Goal: Task Accomplishment & Management: Manage account settings

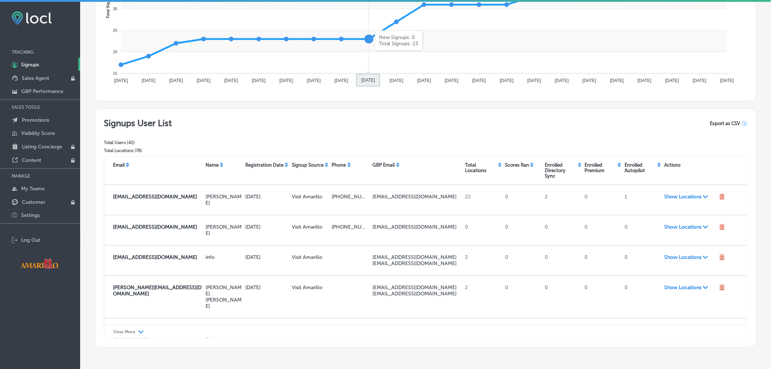
scroll to position [180, 0]
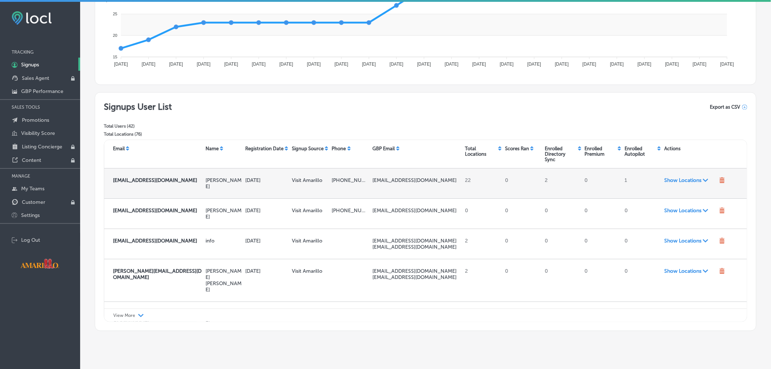
click at [688, 181] on span "Show Locations Path Created with Sketch." at bounding box center [691, 180] width 52 height 6
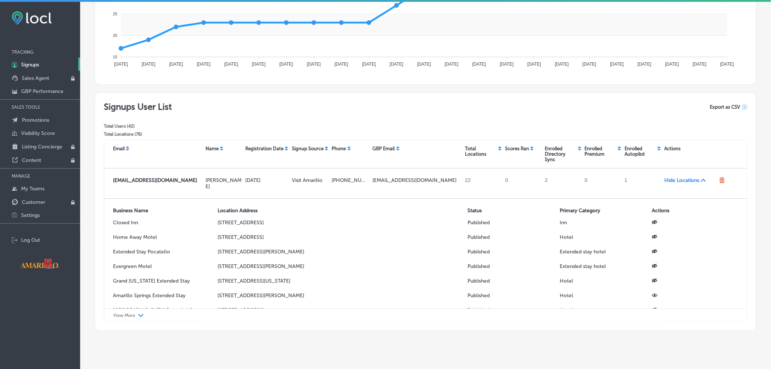
scroll to position [198, 0]
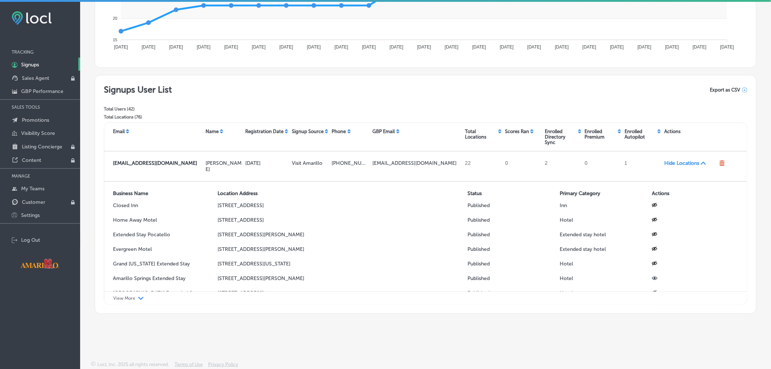
click at [137, 116] on p "Total Locations ( 76 )" at bounding box center [138, 116] width 68 height 5
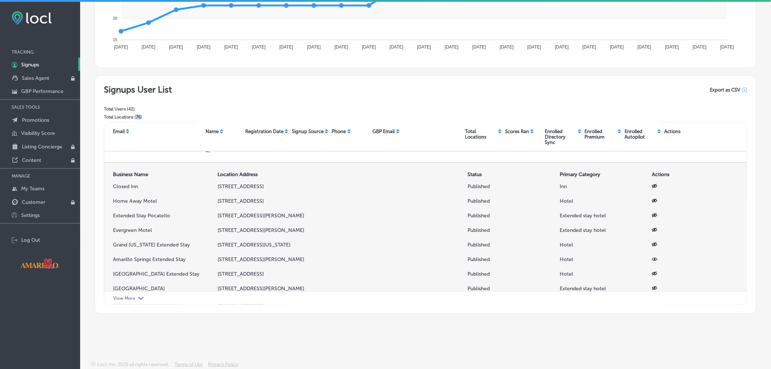
scroll to position [19, 0]
drag, startPoint x: 214, startPoint y: 253, endPoint x: 349, endPoint y: 252, distance: 134.5
click at [349, 253] on div "2100 Coulter St, Amarillo, TX 79106-2514, US" at bounding box center [340, 260] width 250 height 15
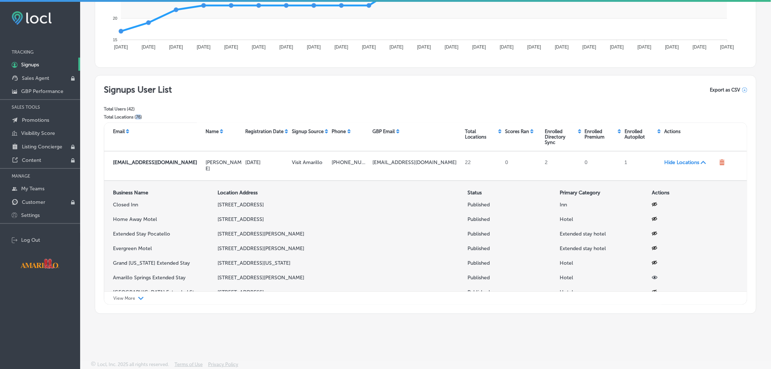
scroll to position [0, 0]
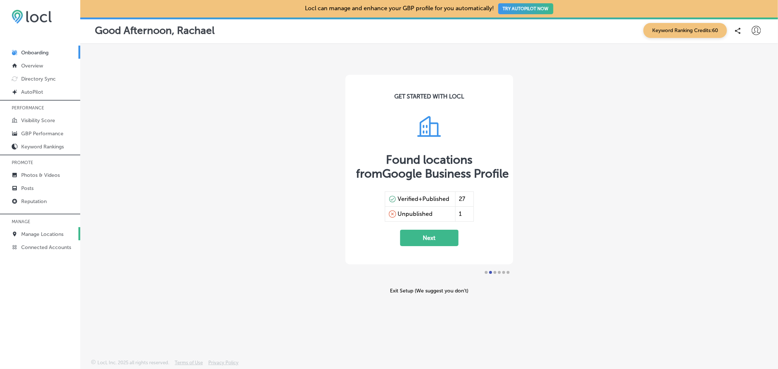
click at [46, 235] on p "Manage Locations" at bounding box center [42, 234] width 42 height 6
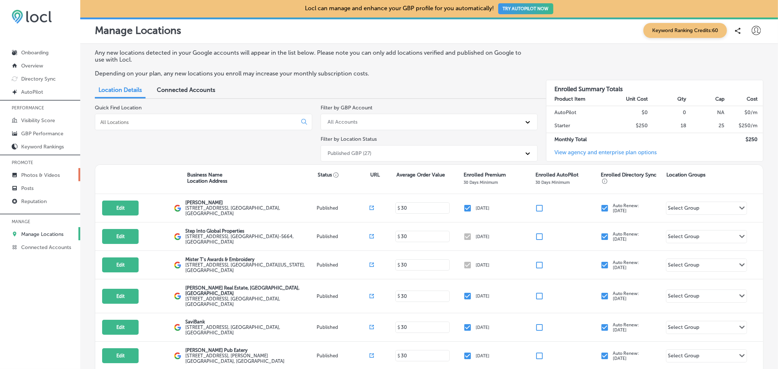
click at [44, 176] on p "Photos & Videos" at bounding box center [40, 175] width 39 height 6
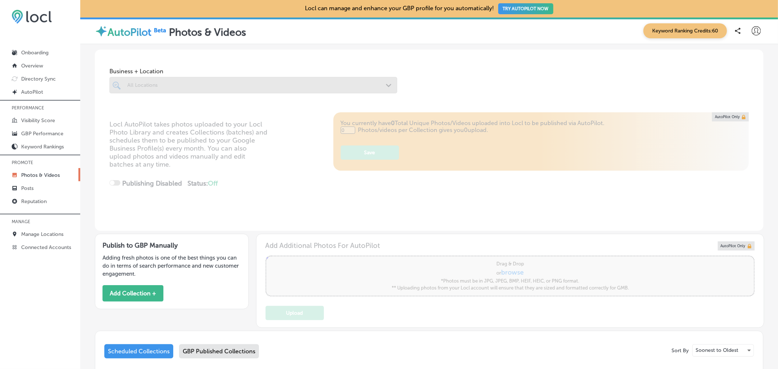
type input "5"
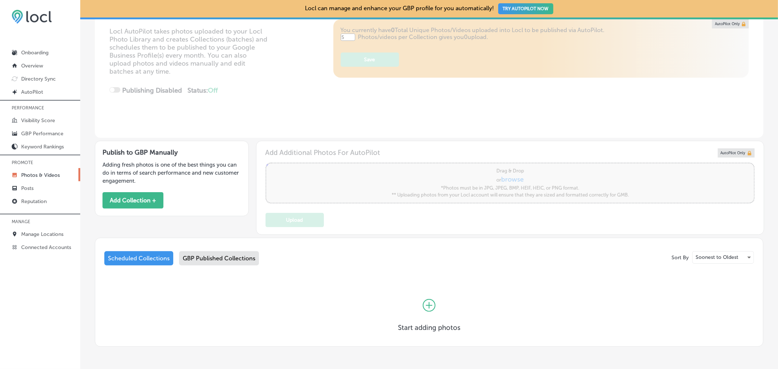
scroll to position [93, 0]
click at [224, 261] on div "GBP Published Collections" at bounding box center [219, 258] width 80 height 14
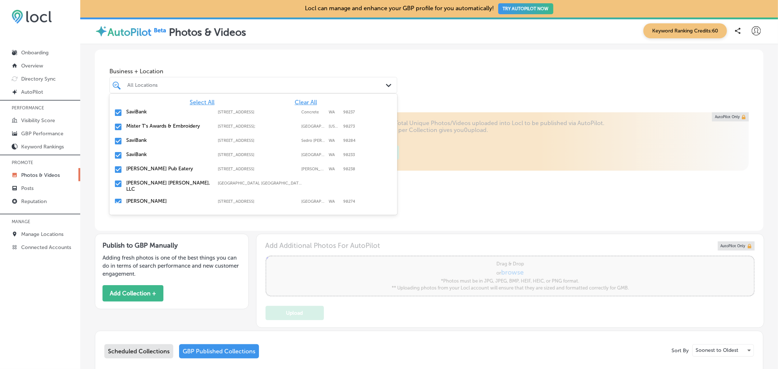
click at [386, 86] on icon "Path Created with Sketch." at bounding box center [388, 85] width 5 height 3
click at [295, 104] on span "Clear All" at bounding box center [306, 102] width 22 height 7
click at [117, 111] on input "checkbox" at bounding box center [118, 112] width 9 height 9
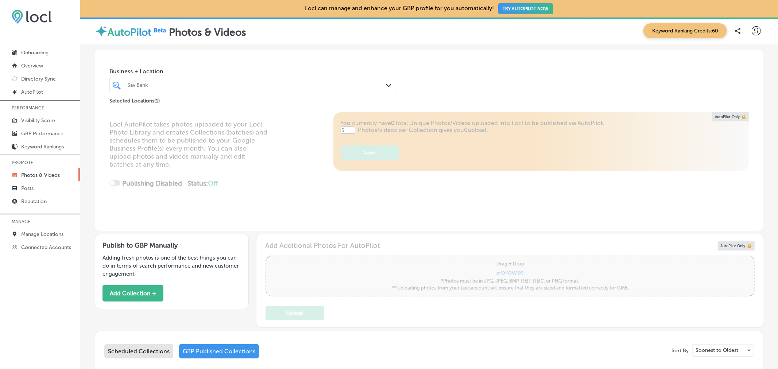
click at [468, 73] on div "Business + Location SaviBank Path Created with Sketch. Selected Locations ( 1 )" at bounding box center [429, 77] width 668 height 55
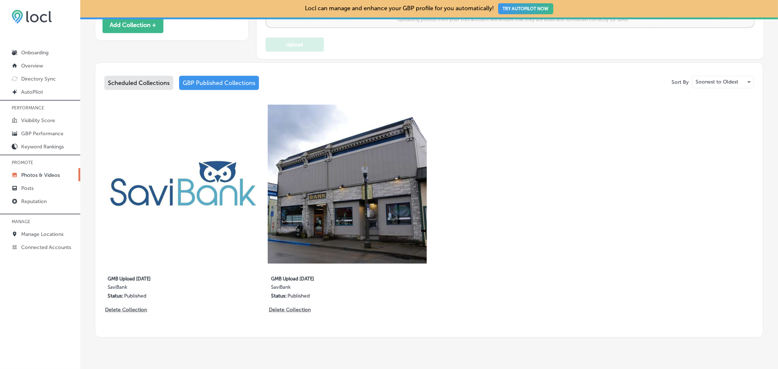
scroll to position [269, 0]
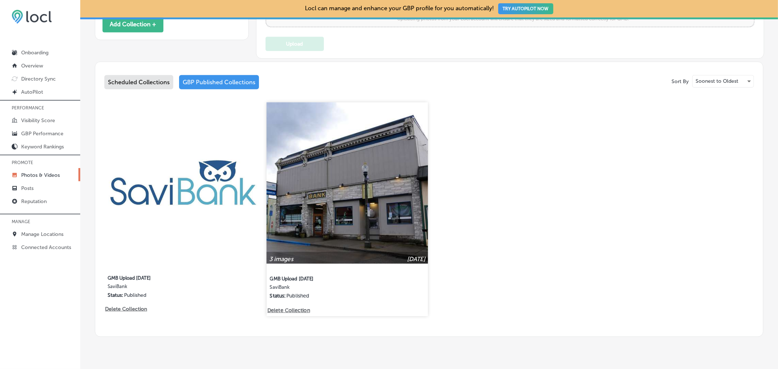
click at [333, 205] on img at bounding box center [347, 182] width 161 height 161
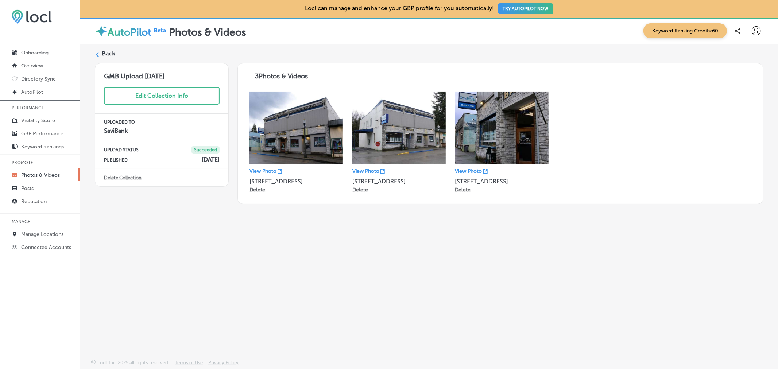
click at [113, 53] on label "Back" at bounding box center [108, 54] width 13 height 8
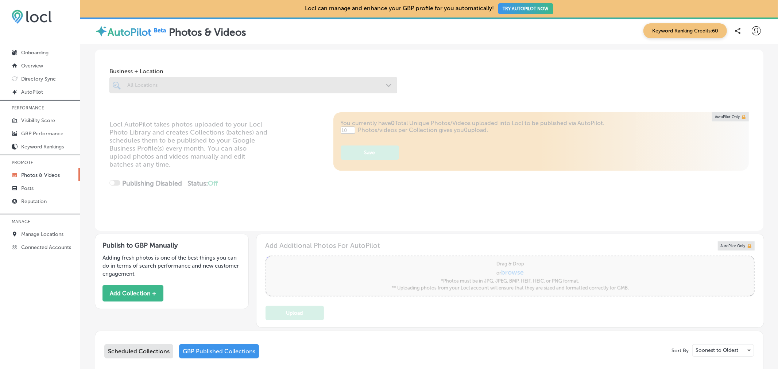
type input "5"
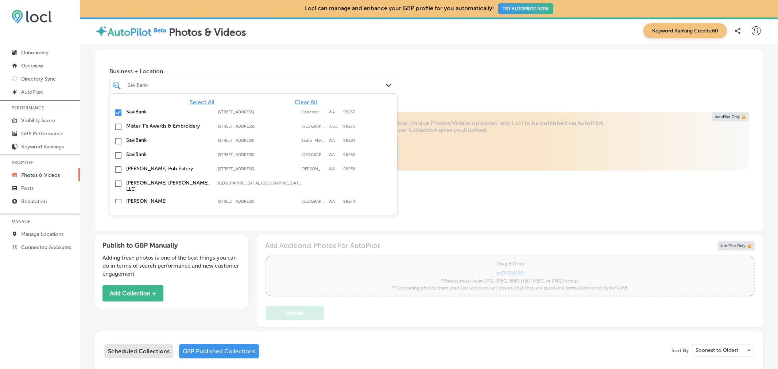
click at [388, 85] on polygon at bounding box center [388, 85] width 5 height 3
click at [121, 117] on input "checkbox" at bounding box center [118, 112] width 9 height 9
click at [119, 143] on input "checkbox" at bounding box center [118, 141] width 9 height 9
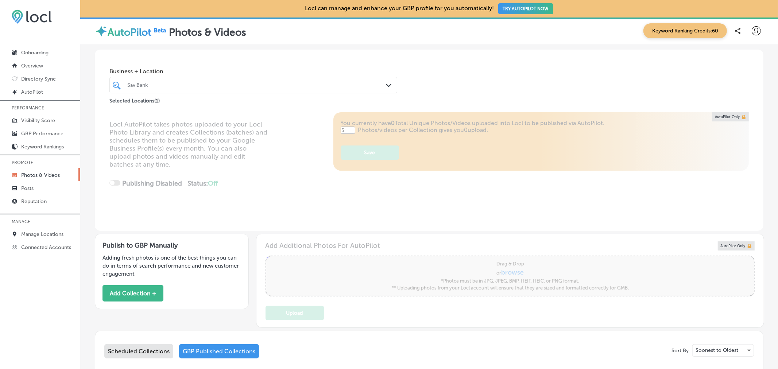
click at [457, 85] on div "Business + Location SaviBank Path Created with Sketch. Selected Locations ( 1 )" at bounding box center [429, 77] width 668 height 55
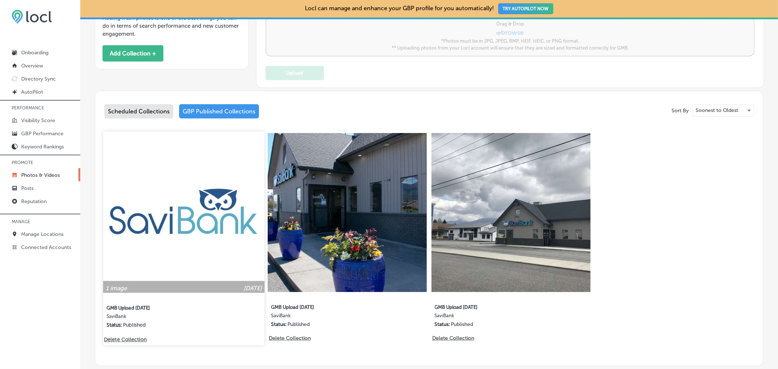
scroll to position [241, 0]
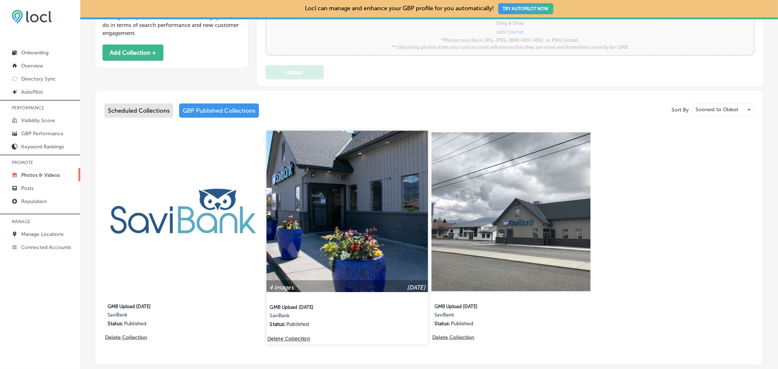
click at [335, 198] on img at bounding box center [347, 211] width 161 height 161
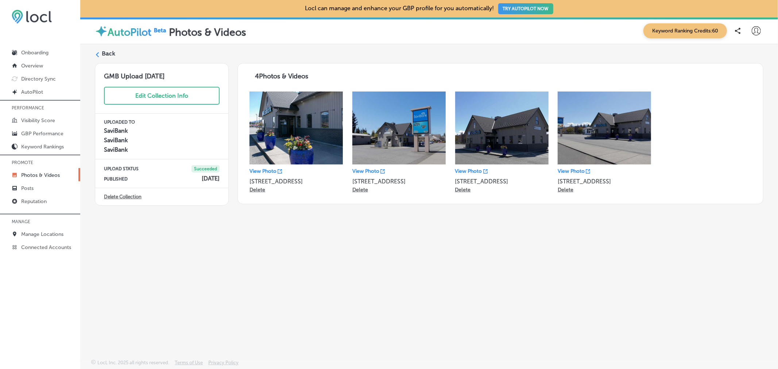
click at [102, 55] on label "Back" at bounding box center [108, 54] width 13 height 8
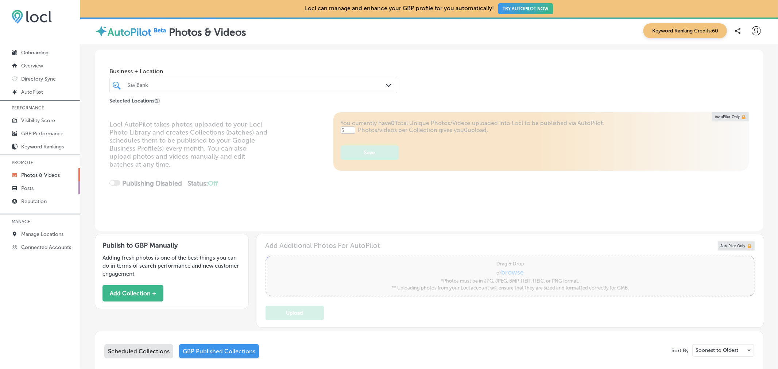
click at [49, 184] on link "Posts" at bounding box center [40, 187] width 80 height 13
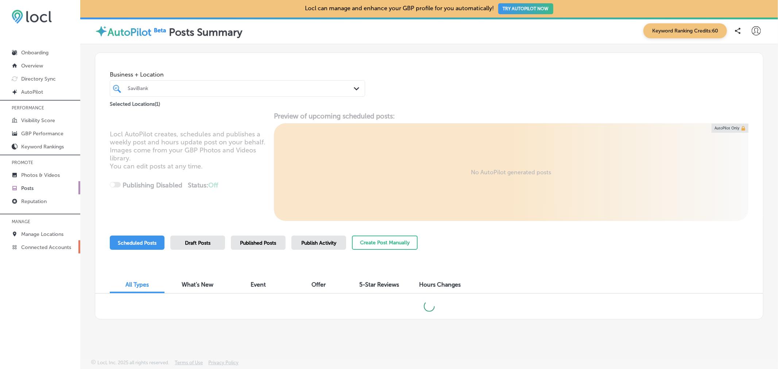
click at [45, 249] on p "Connected Accounts" at bounding box center [46, 247] width 50 height 6
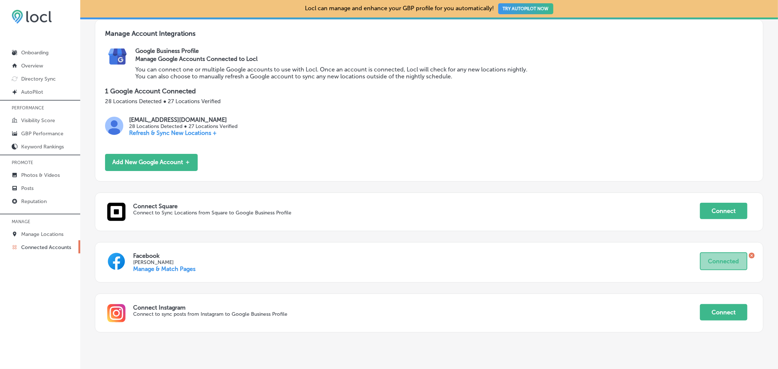
scroll to position [9, 0]
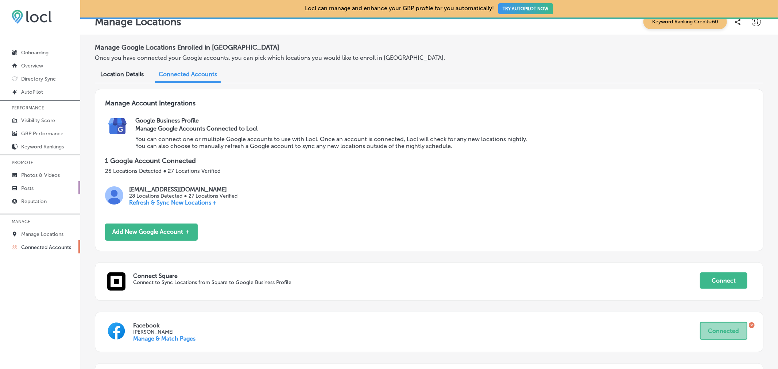
click at [45, 188] on link "Posts" at bounding box center [40, 187] width 80 height 13
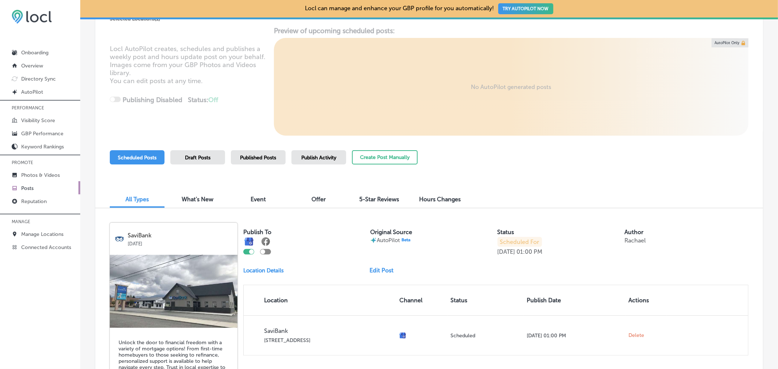
scroll to position [90, 0]
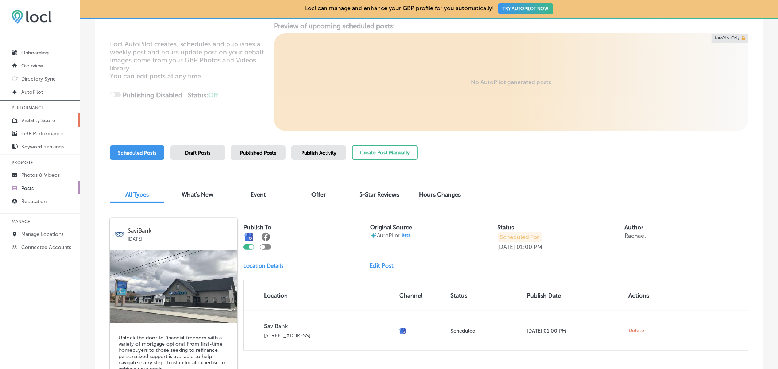
click at [50, 121] on p "Visibility Score" at bounding box center [38, 120] width 34 height 6
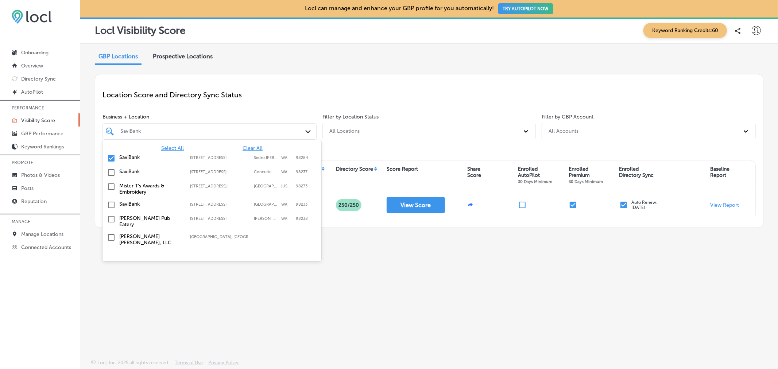
click at [306, 131] on polygon at bounding box center [307, 131] width 5 height 3
click at [169, 149] on span "Select All" at bounding box center [172, 148] width 23 height 6
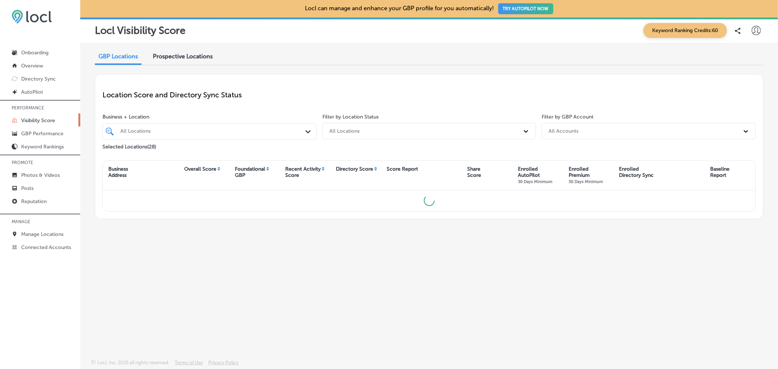
click at [299, 81] on div "Location Score and Directory Sync Status Business + Location All Locations Path…" at bounding box center [429, 146] width 668 height 145
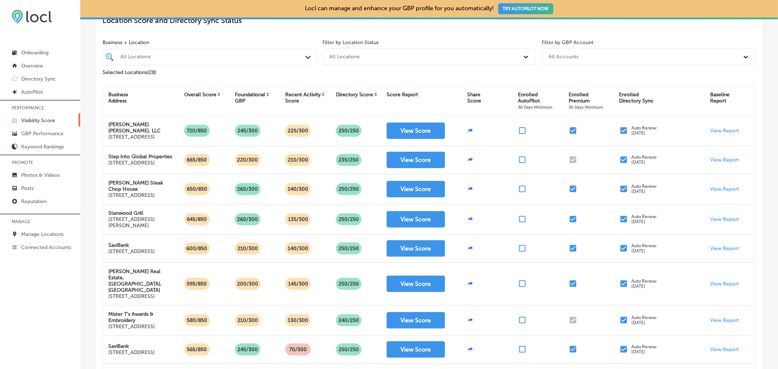
scroll to position [117, 0]
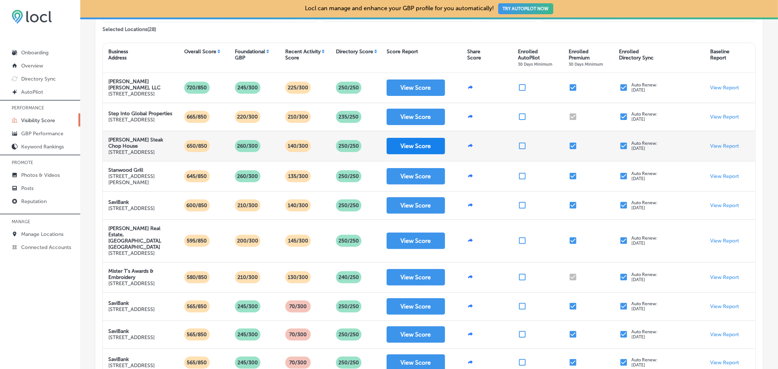
click at [416, 148] on button "View Score" at bounding box center [415, 146] width 58 height 16
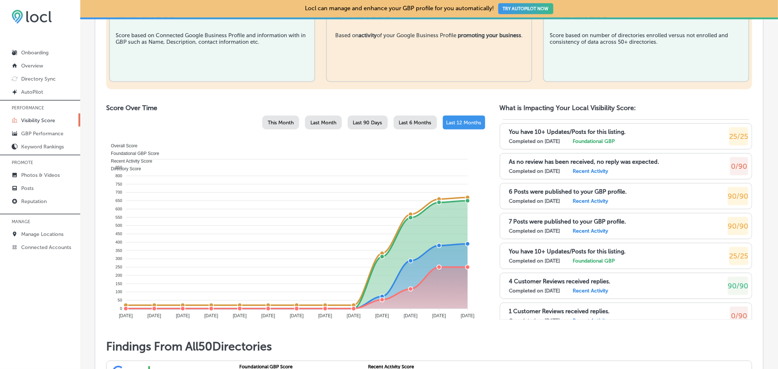
scroll to position [209, 0]
click at [50, 205] on link "Reputation" at bounding box center [40, 200] width 80 height 13
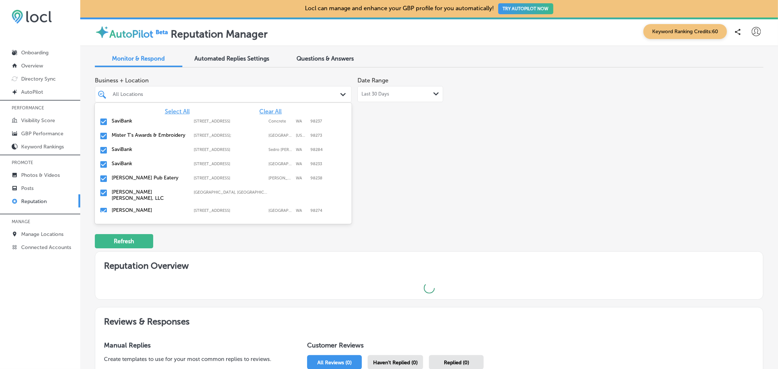
click at [340, 96] on icon "Path Created with Sketch." at bounding box center [342, 94] width 5 height 3
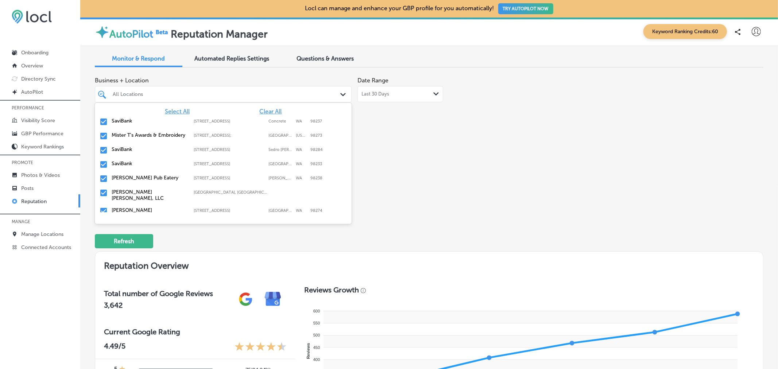
click at [269, 113] on span "Clear All" at bounding box center [270, 111] width 22 height 7
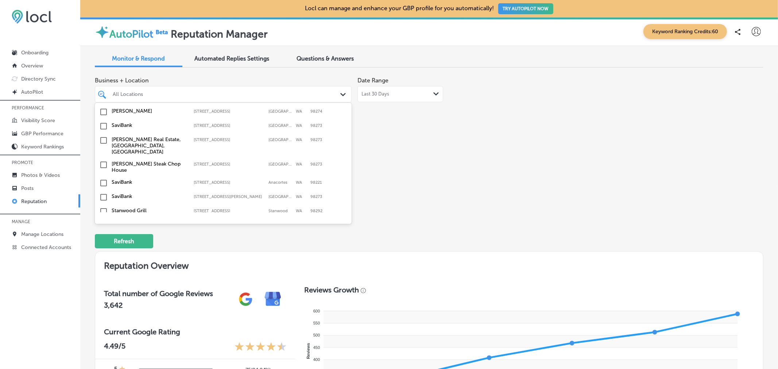
scroll to position [100, 0]
click at [105, 166] on input "checkbox" at bounding box center [103, 164] width 9 height 9
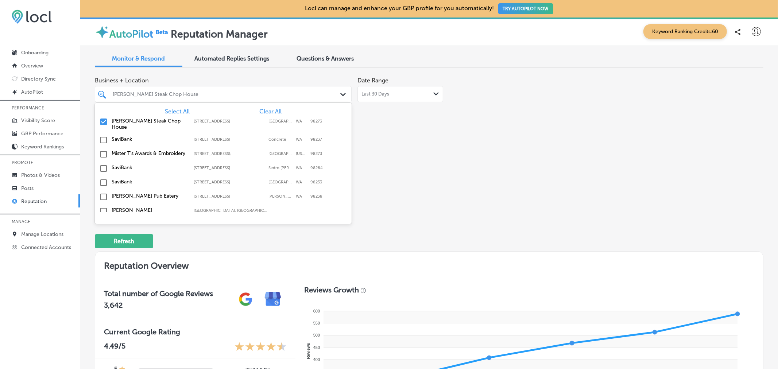
click at [378, 196] on div "Business + Location option 2030 Riverside Drive, selected. option 1020 S. Burli…" at bounding box center [295, 141] width 401 height 137
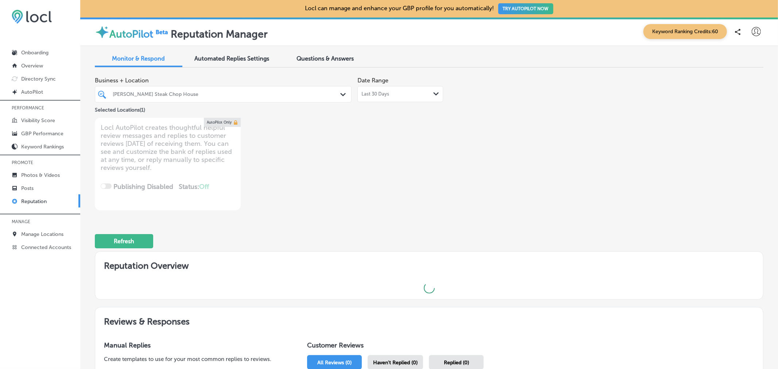
type textarea "x"
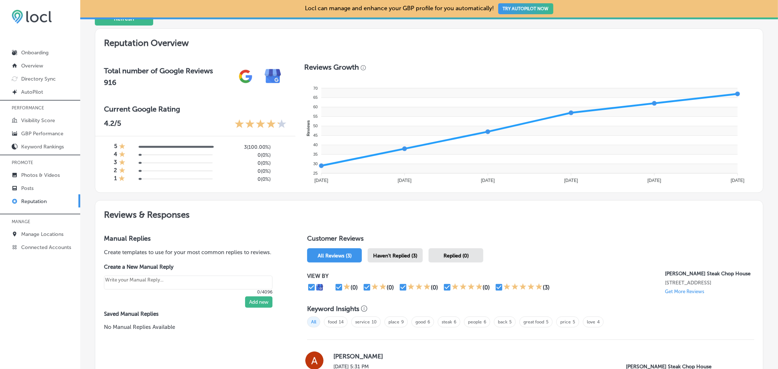
scroll to position [214, 0]
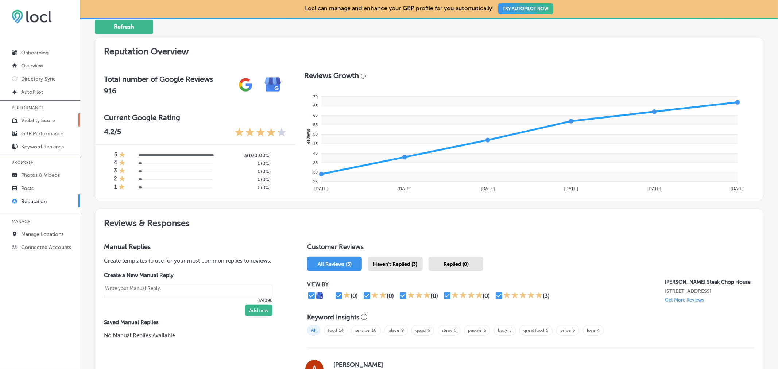
click at [34, 121] on p "Visibility Score" at bounding box center [38, 120] width 34 height 6
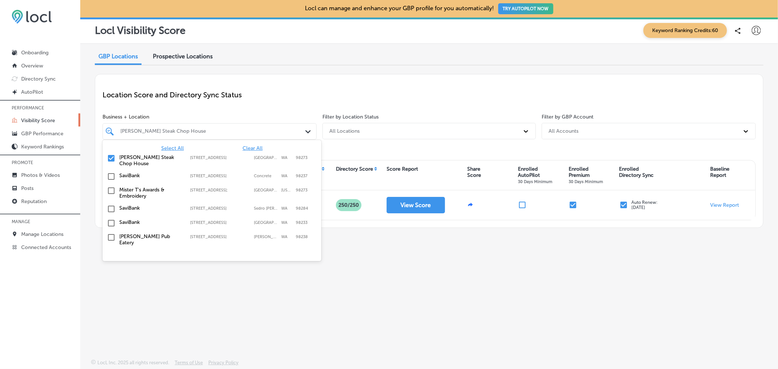
click at [307, 132] on polygon at bounding box center [307, 131] width 5 height 3
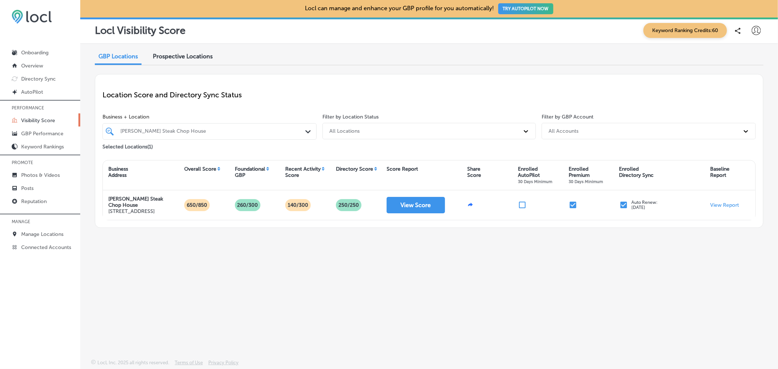
click at [340, 146] on div "Filter by Location Status All Locations" at bounding box center [428, 133] width 219 height 38
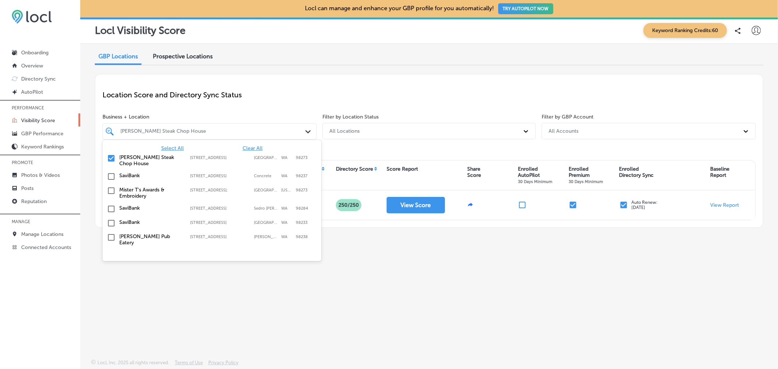
click at [308, 132] on polygon at bounding box center [307, 131] width 5 height 3
click at [111, 159] on input "checkbox" at bounding box center [111, 158] width 9 height 9
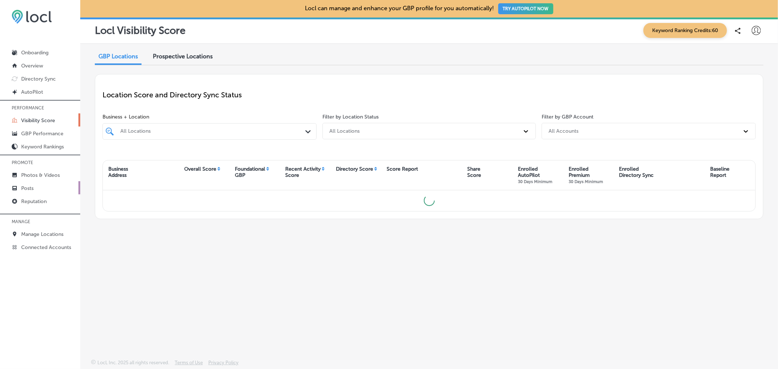
click at [46, 188] on link "Posts" at bounding box center [40, 187] width 80 height 13
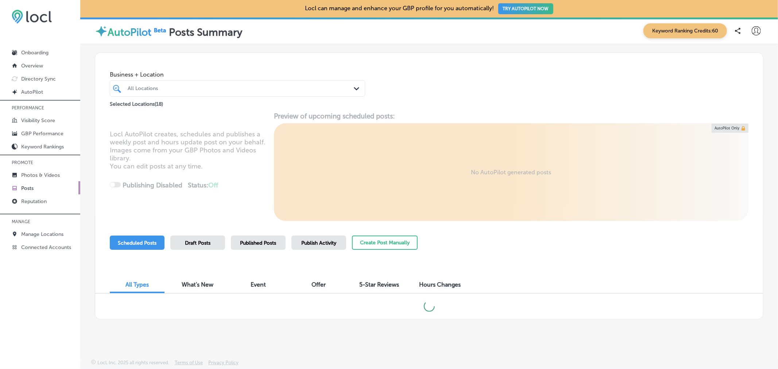
scroll to position [1, 0]
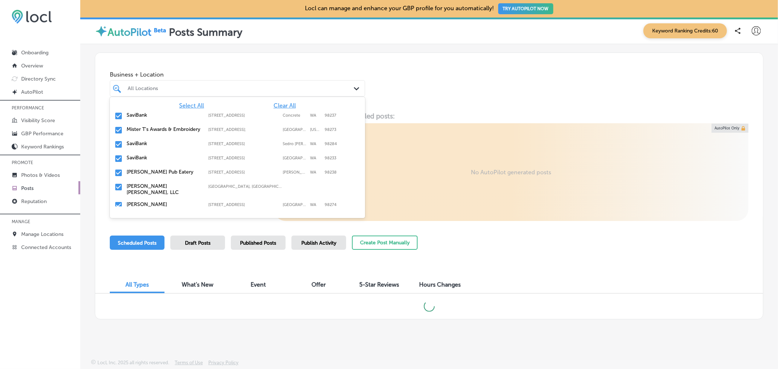
click at [354, 88] on icon "Path Created with Sketch." at bounding box center [356, 88] width 5 height 3
click at [275, 105] on span "Clear All" at bounding box center [284, 105] width 22 height 7
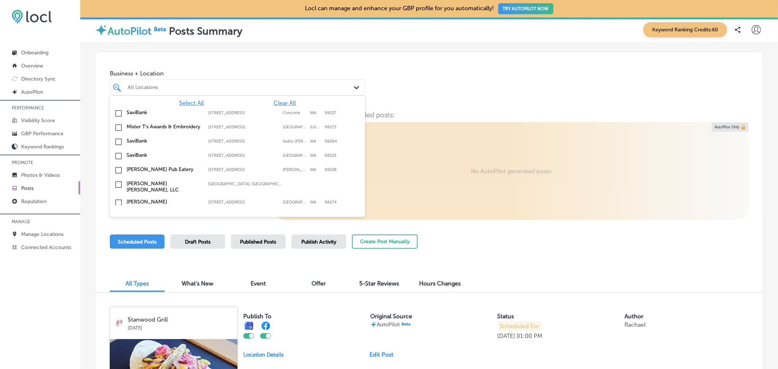
scroll to position [1, 0]
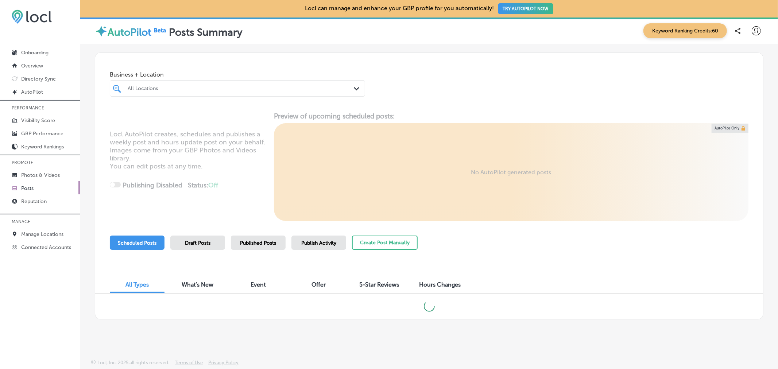
click at [462, 253] on div "Scheduled Posts Draft Posts Published Posts Publish Activity Create Post Manual…" at bounding box center [429, 252] width 638 height 33
click at [318, 246] on span "Publish Activity" at bounding box center [318, 243] width 35 height 6
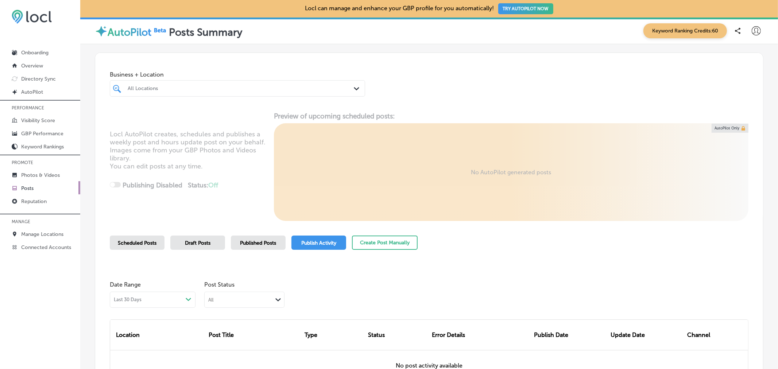
click at [263, 241] on span "Published Posts" at bounding box center [258, 243] width 36 height 6
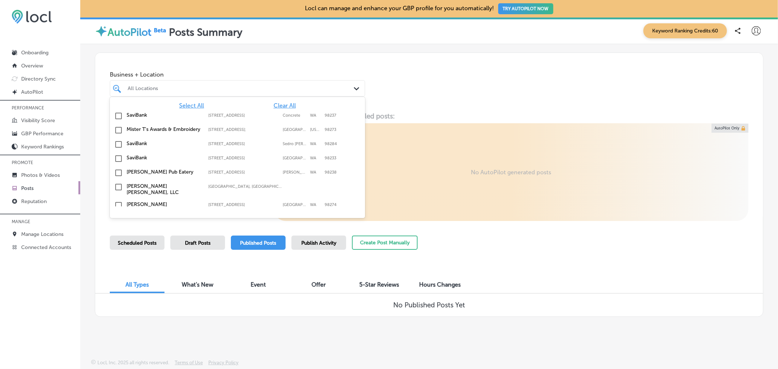
click at [353, 89] on div "All Locations Path Created with Sketch." at bounding box center [237, 88] width 254 height 11
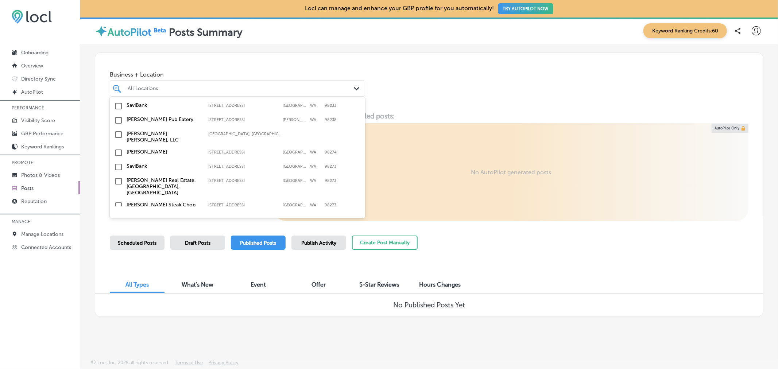
scroll to position [93, 0]
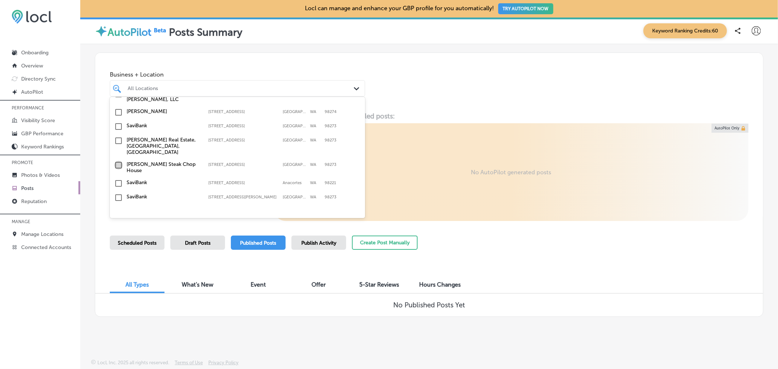
click at [118, 166] on input "checkbox" at bounding box center [118, 165] width 9 height 9
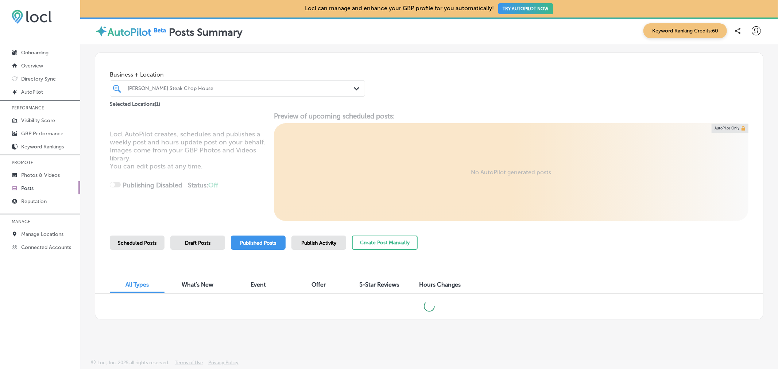
click at [535, 64] on div "Business + Location Max Dale's Steak Chop House Path Created with Sketch. Selec…" at bounding box center [429, 80] width 668 height 55
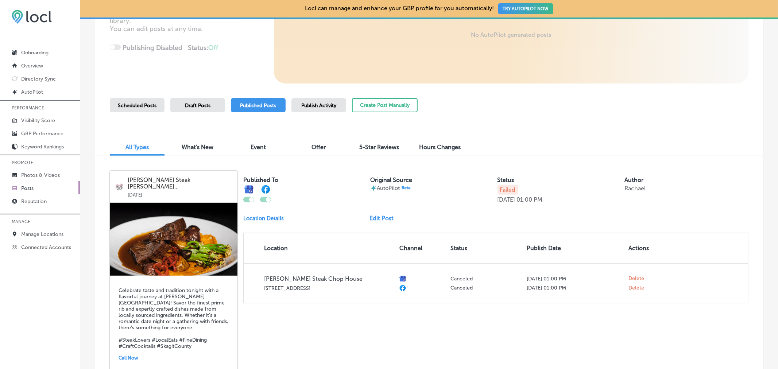
scroll to position [0, 0]
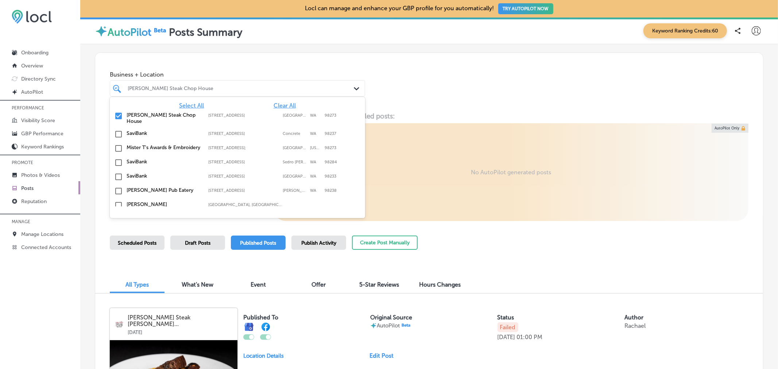
click at [340, 93] on div "Max Dale's Steak Chop House" at bounding box center [237, 88] width 227 height 11
click at [183, 108] on span "Select All" at bounding box center [191, 105] width 25 height 7
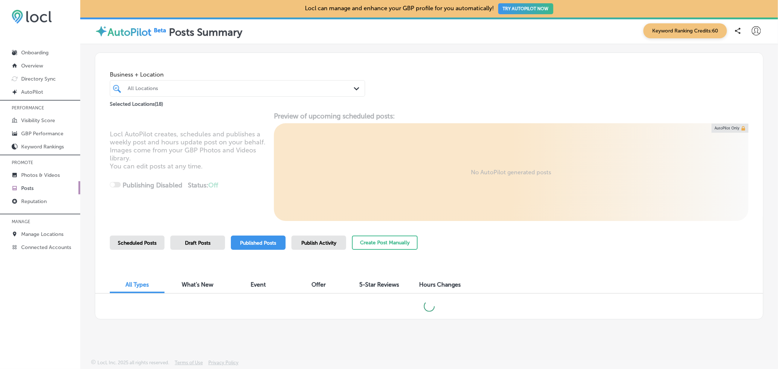
click at [442, 83] on div "Business + Location All Locations Path Created with Sketch. Selected Locations …" at bounding box center [429, 80] width 668 height 55
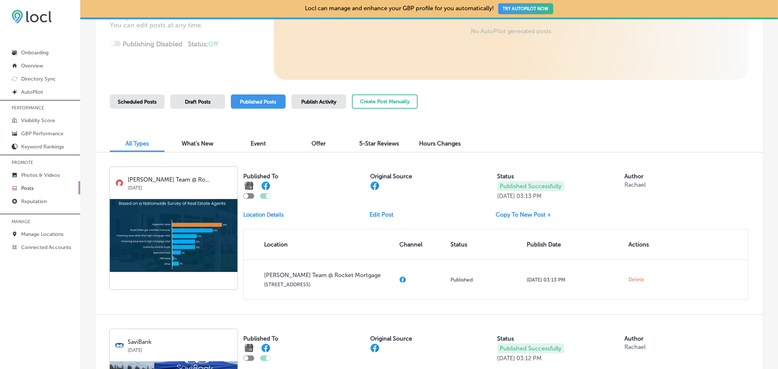
scroll to position [141, 0]
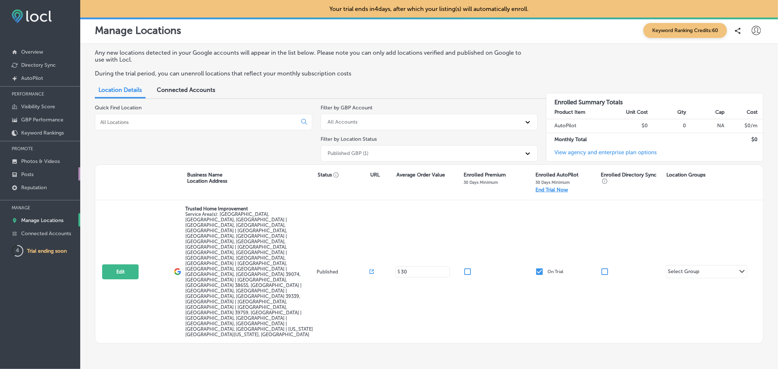
click at [51, 174] on link "Posts" at bounding box center [40, 173] width 80 height 13
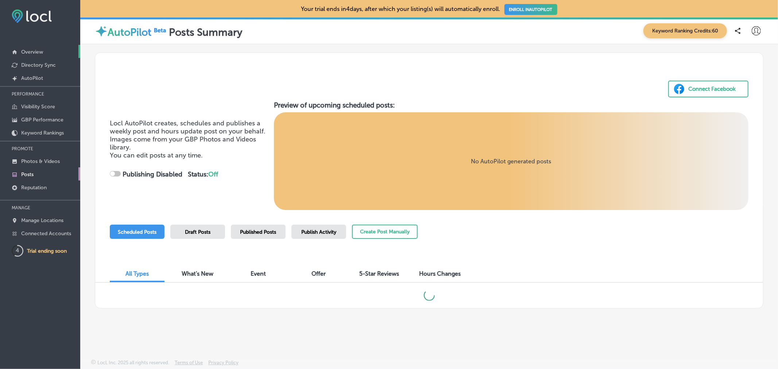
checkbox input "true"
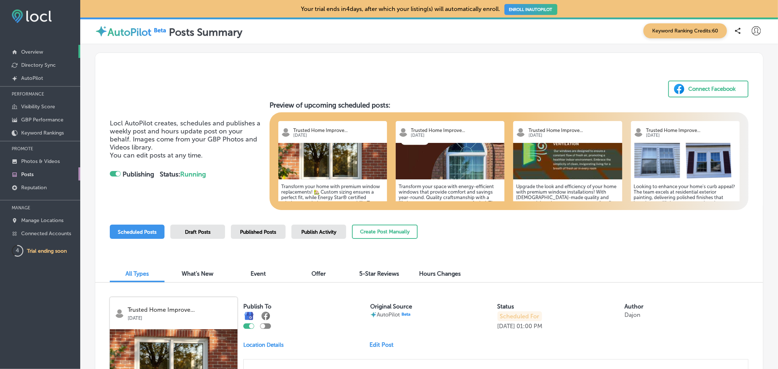
click at [36, 55] on p "Overview" at bounding box center [32, 52] width 22 height 6
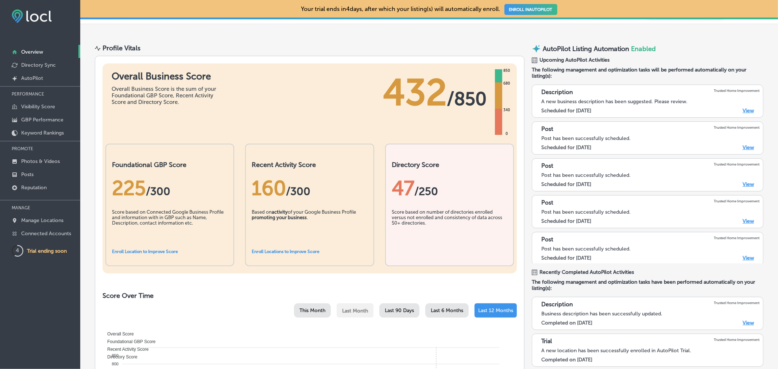
scroll to position [20, 0]
click at [38, 188] on p "Reputation" at bounding box center [34, 187] width 26 height 6
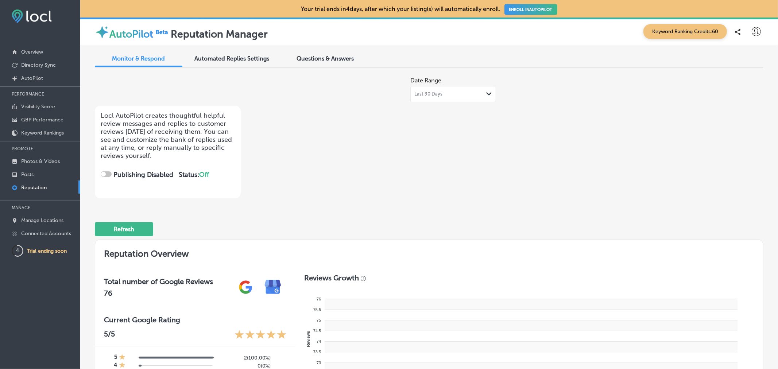
checkbox input "true"
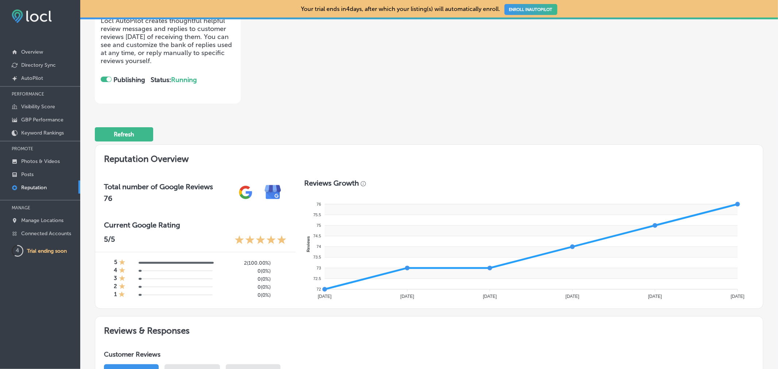
scroll to position [58, 0]
